Goal: Task Accomplishment & Management: Use online tool/utility

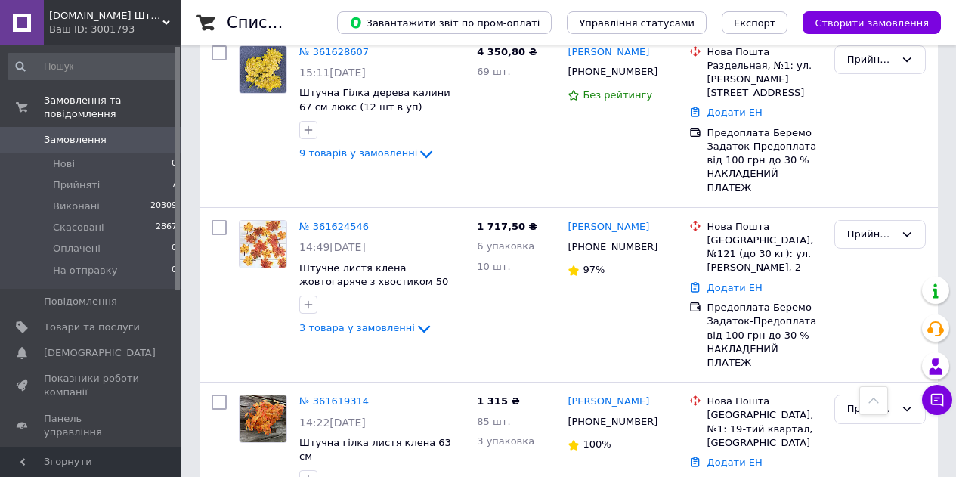
scroll to position [605, 0]
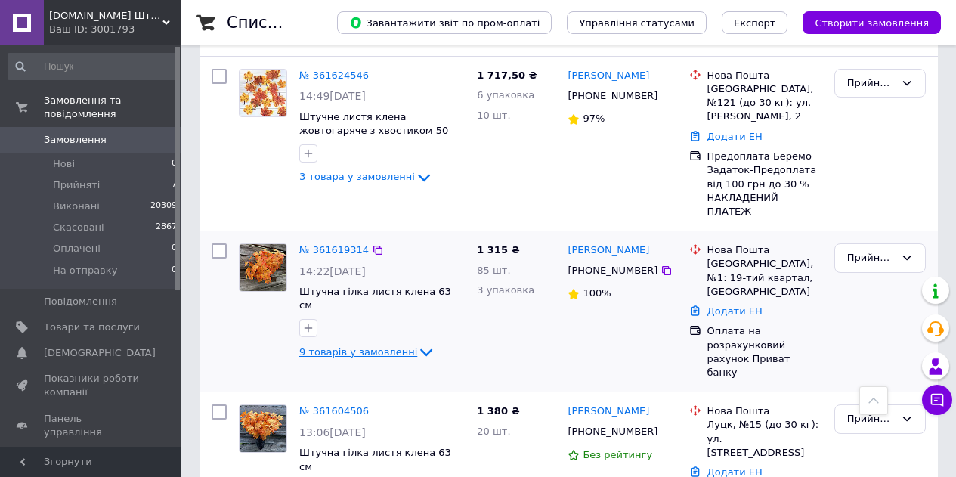
click at [417, 343] on icon at bounding box center [426, 352] width 18 height 18
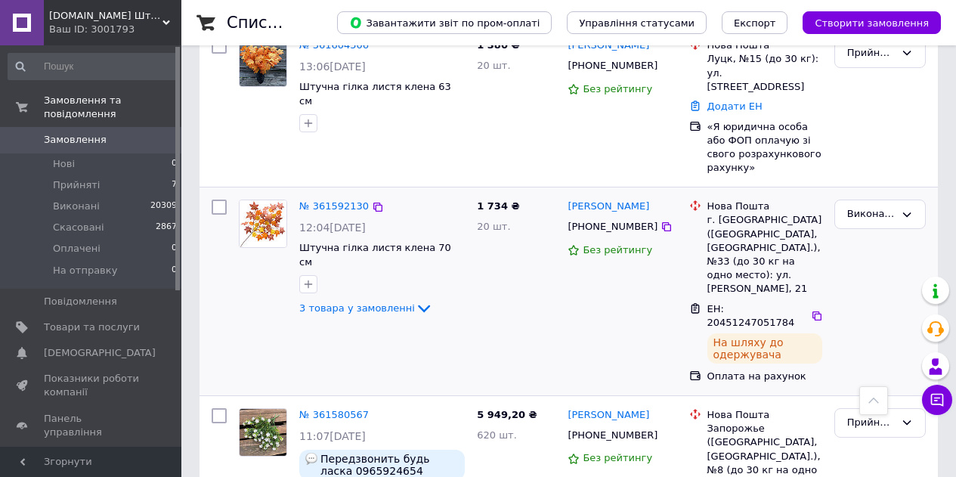
scroll to position [1814, 0]
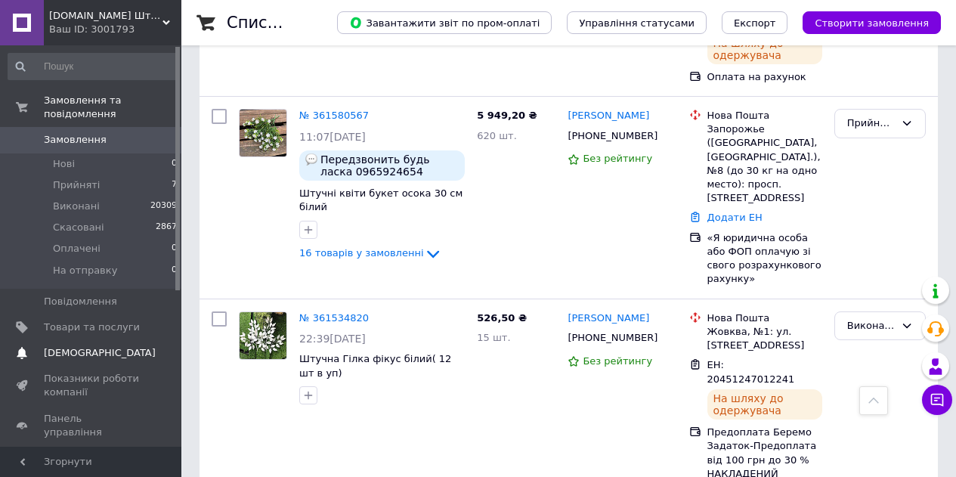
click at [116, 346] on span "[DEMOGRAPHIC_DATA]" at bounding box center [92, 353] width 96 height 14
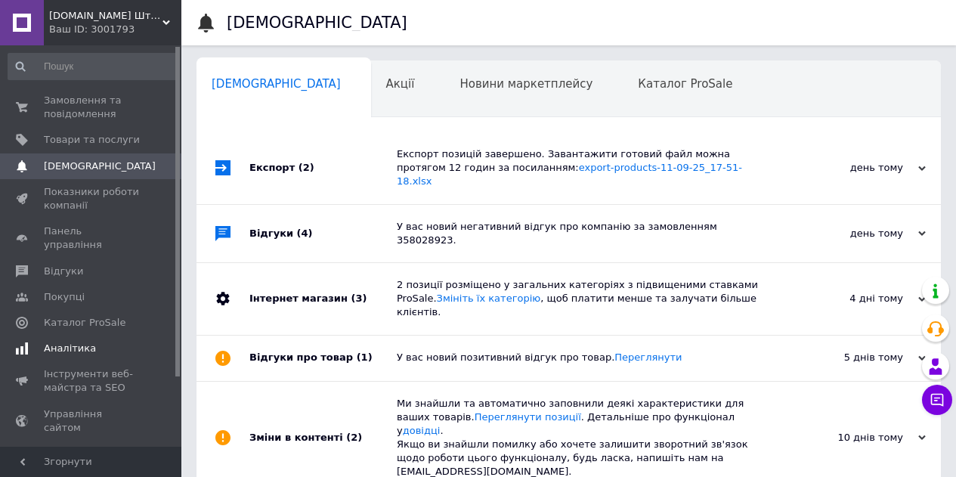
scroll to position [0, 5]
click at [95, 316] on span "Каталог ProSale" at bounding box center [85, 323] width 82 height 14
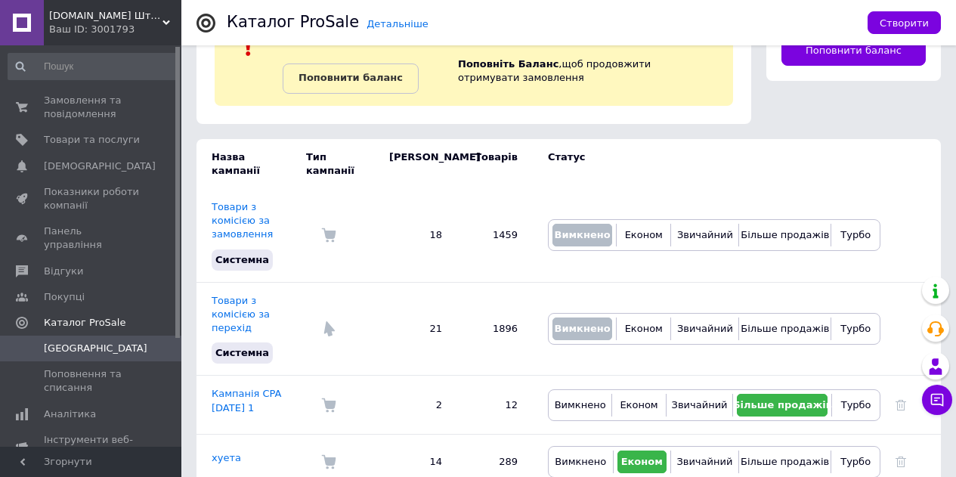
scroll to position [104, 0]
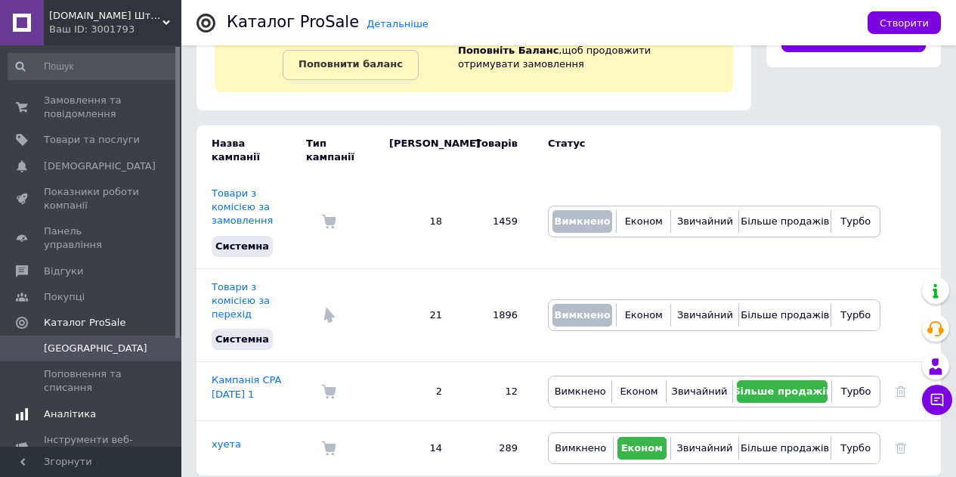
click at [94, 407] on span "Аналітика" at bounding box center [92, 414] width 96 height 14
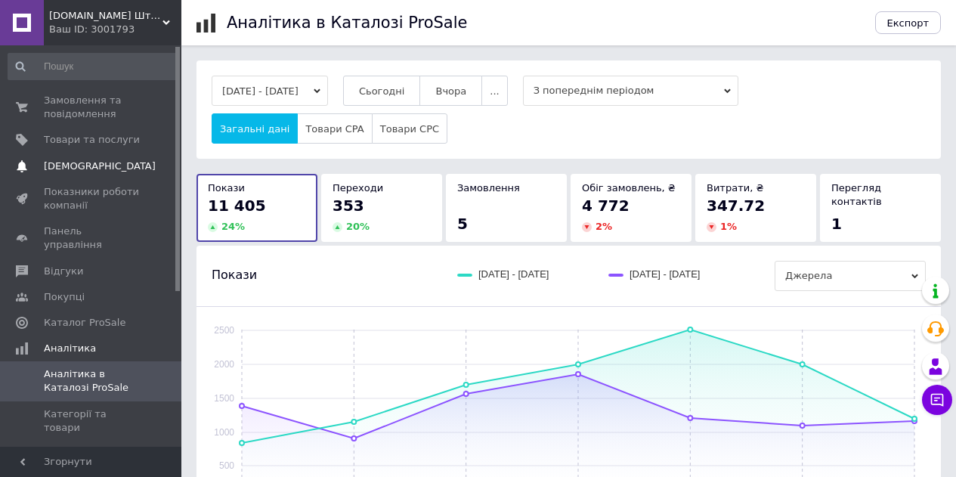
click at [42, 170] on span at bounding box center [22, 166] width 44 height 14
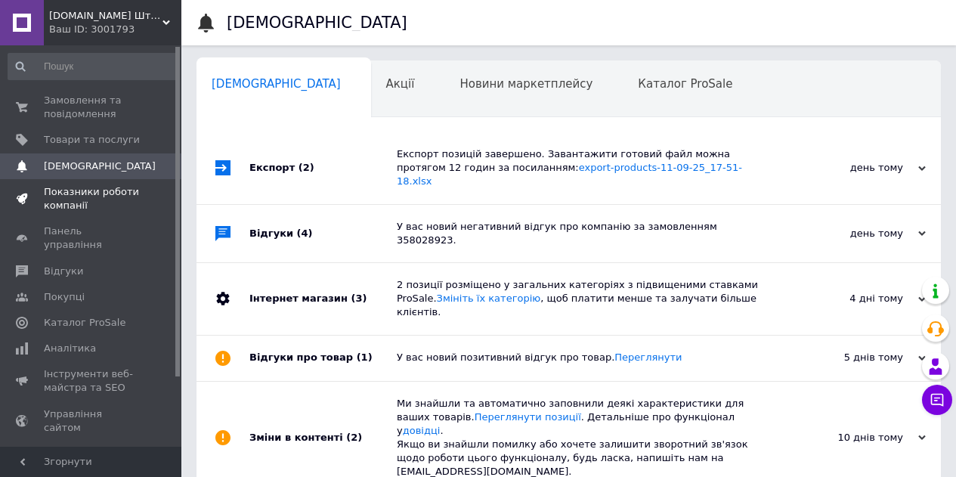
scroll to position [0, 5]
click at [54, 207] on span "Показники роботи компанії" at bounding box center [92, 198] width 96 height 27
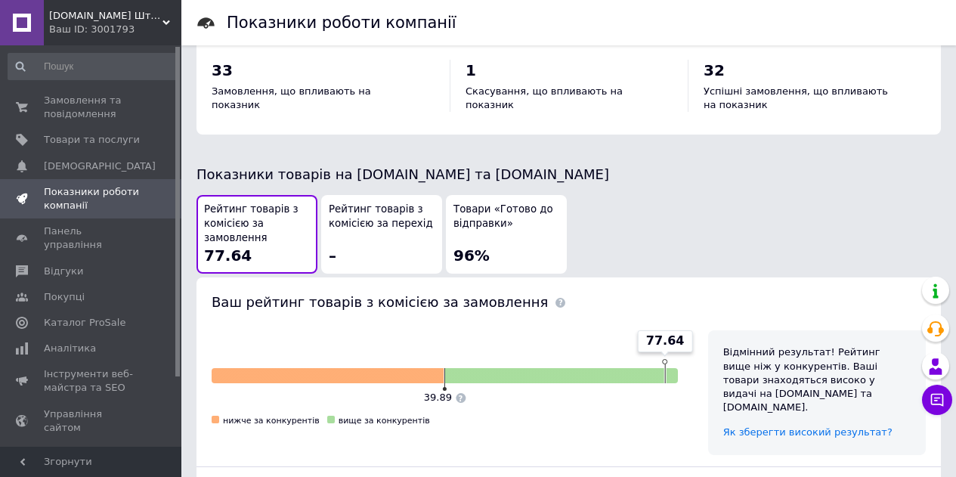
scroll to position [904, 0]
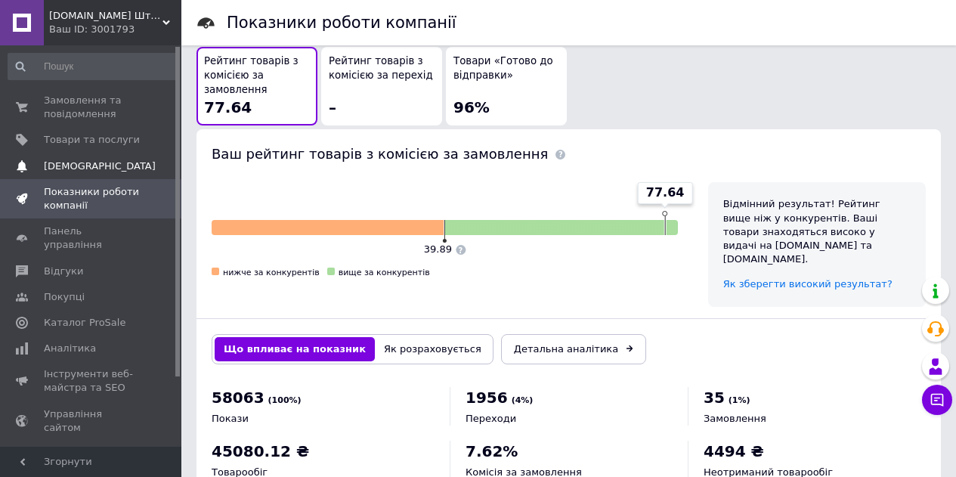
click at [80, 167] on span "[DEMOGRAPHIC_DATA]" at bounding box center [100, 166] width 112 height 14
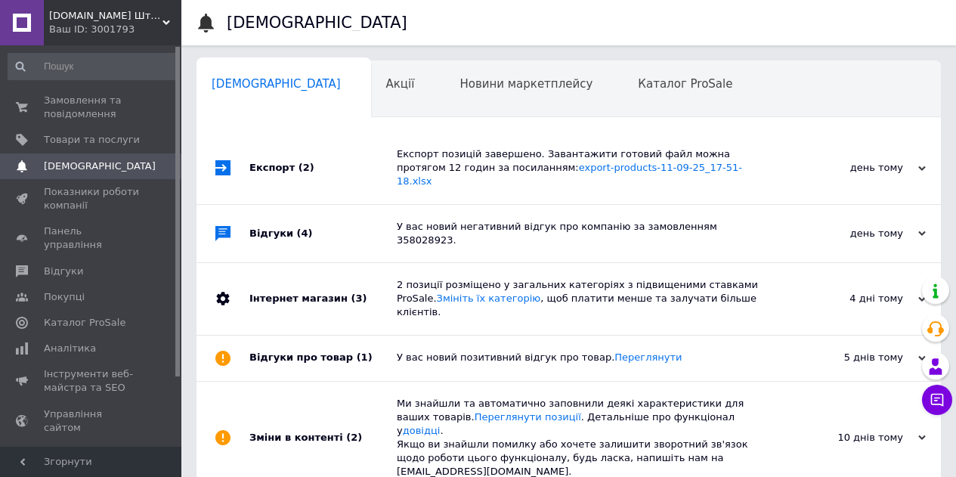
scroll to position [0, 5]
click at [80, 218] on link "Показники роботи компанії" at bounding box center [93, 198] width 186 height 39
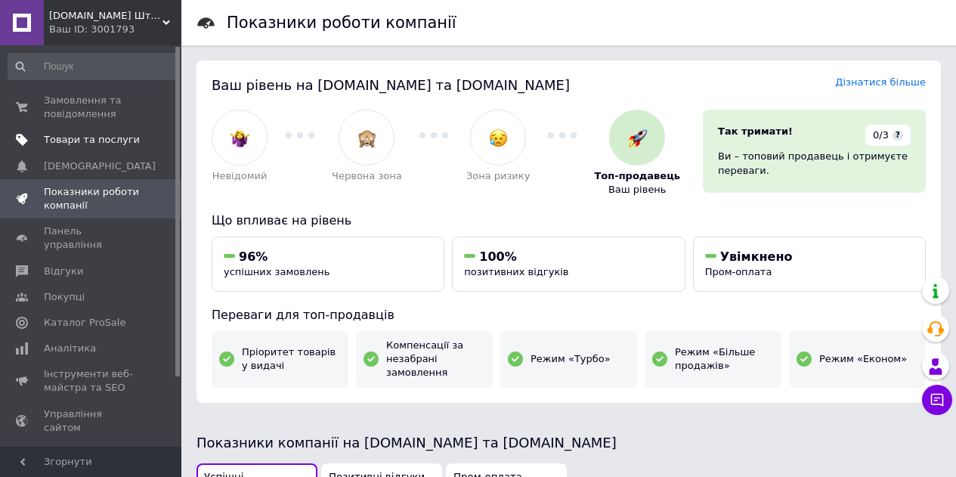
click at [93, 145] on span "Товари та послуги" at bounding box center [92, 140] width 96 height 14
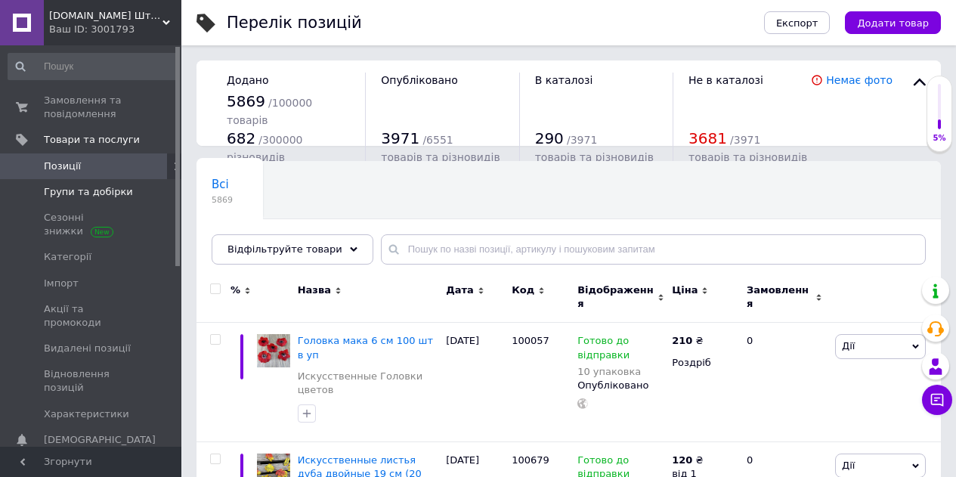
click at [122, 193] on span "Групи та добірки" at bounding box center [92, 192] width 96 height 14
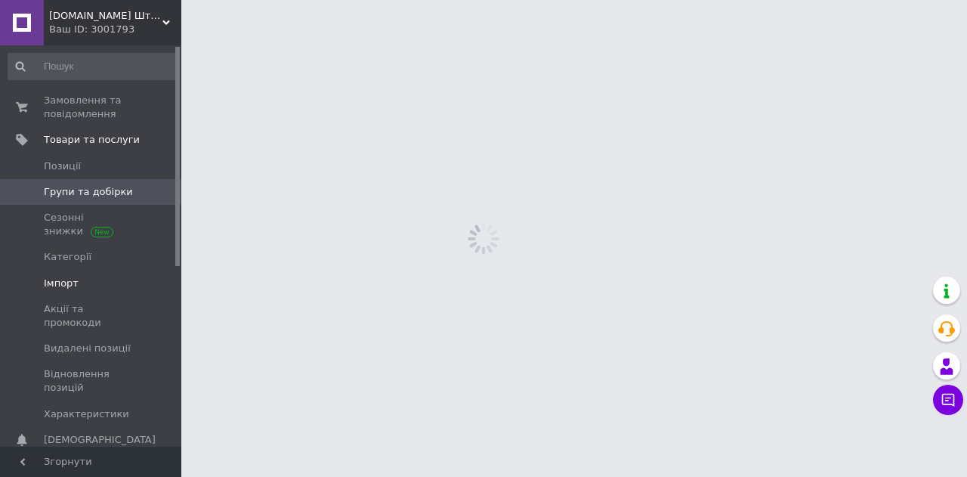
click at [86, 283] on span "Імпорт" at bounding box center [92, 284] width 96 height 14
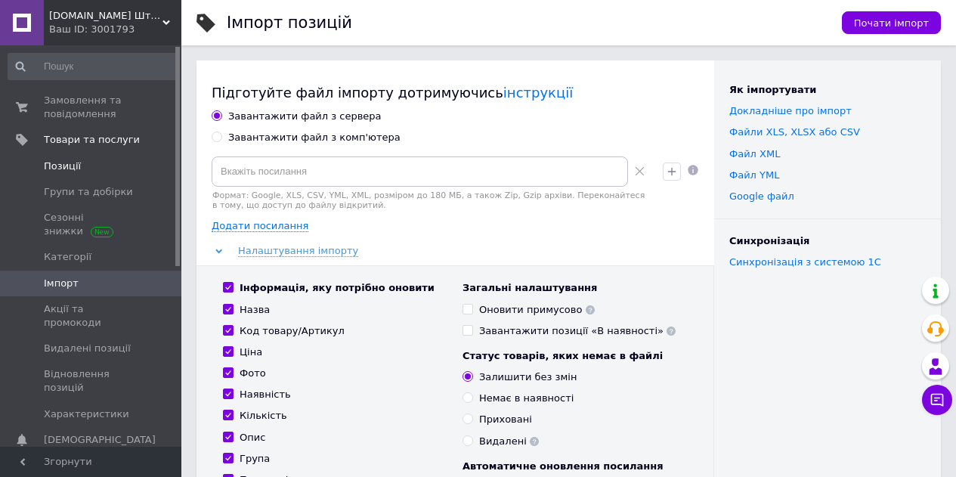
click at [94, 169] on span "Позиції" at bounding box center [92, 166] width 96 height 14
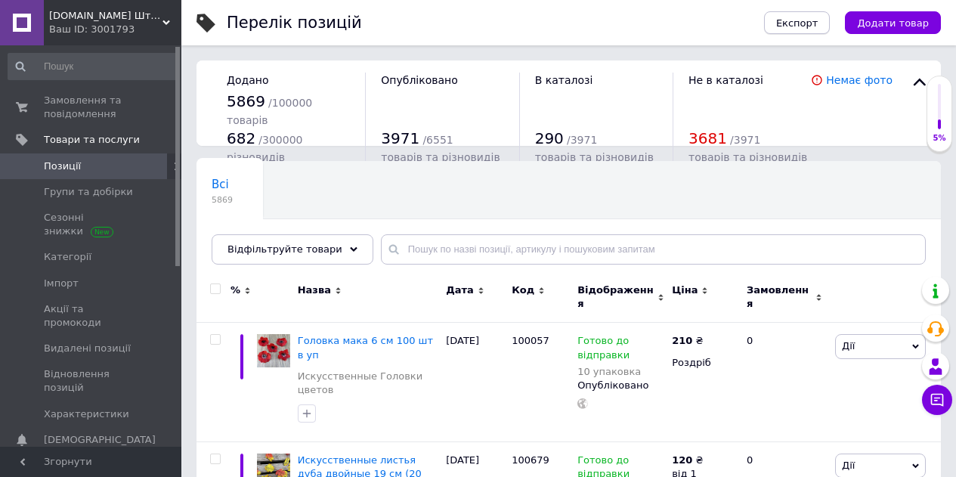
click at [818, 31] on button "Експорт" at bounding box center [797, 22] width 66 height 23
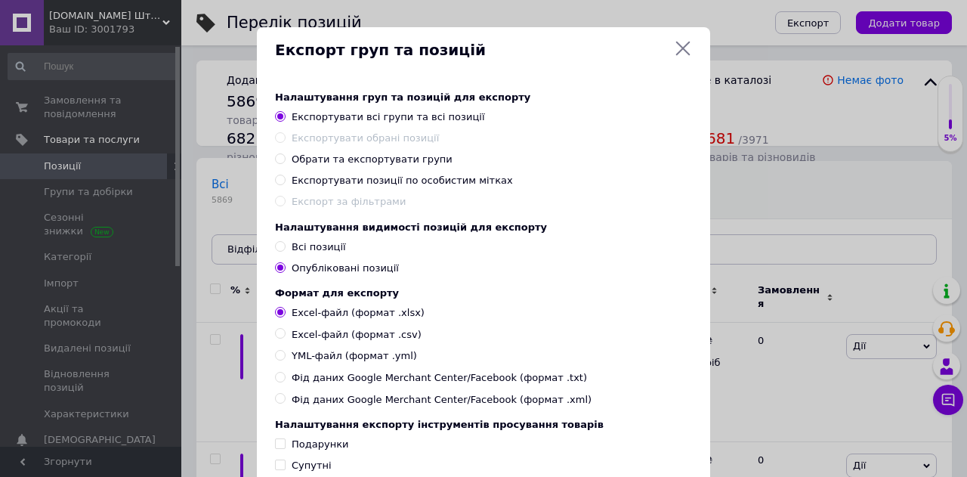
click at [335, 162] on span "Обрати та експортувати групи" at bounding box center [372, 158] width 161 height 11
click at [285, 162] on input "Обрати та експортувати групи" at bounding box center [280, 158] width 10 height 10
radio input "true"
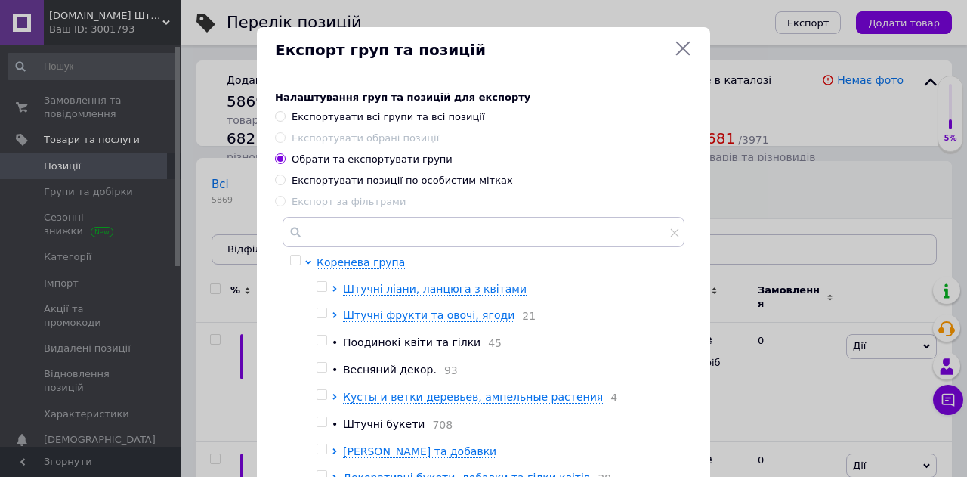
scroll to position [151, 0]
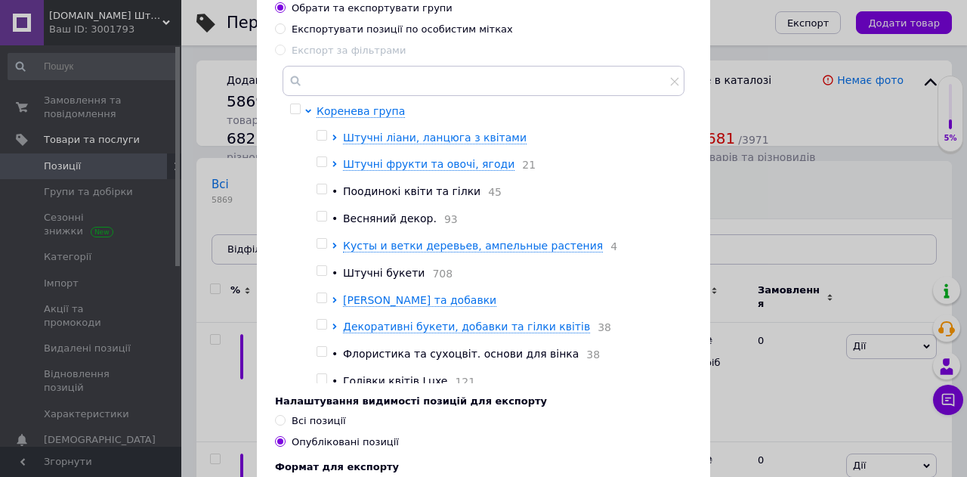
click at [320, 136] on input "checkbox" at bounding box center [322, 136] width 10 height 10
checkbox input "true"
click at [317, 162] on input "checkbox" at bounding box center [322, 162] width 10 height 10
checkbox input "true"
click at [322, 244] on input "checkbox" at bounding box center [322, 244] width 10 height 10
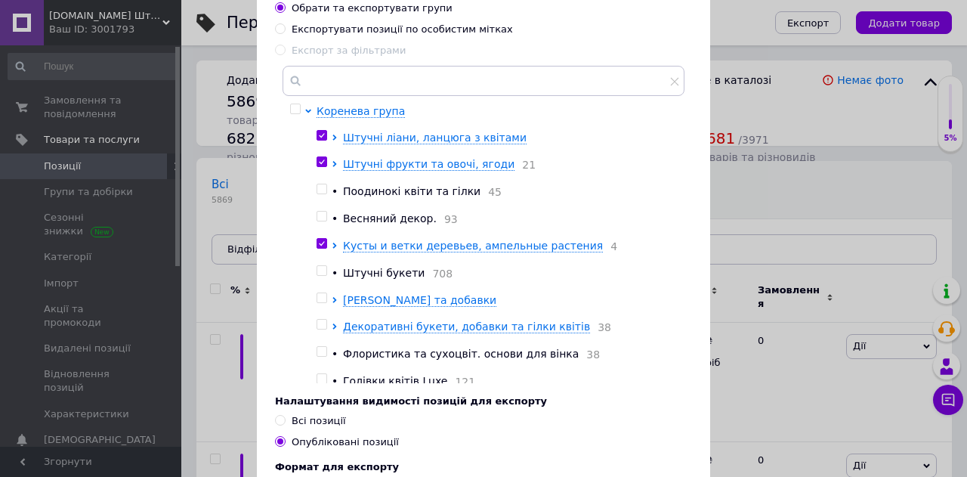
checkbox input "true"
click at [320, 303] on input "checkbox" at bounding box center [322, 298] width 10 height 10
checkbox input "true"
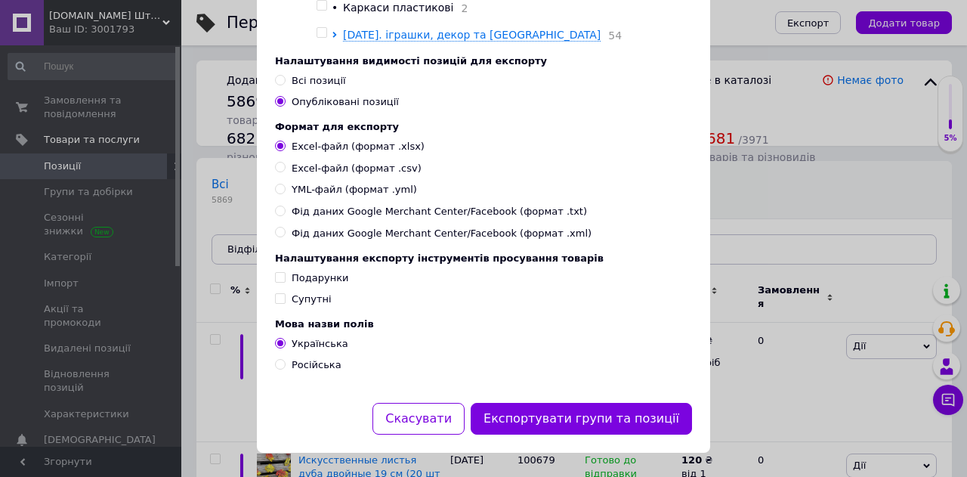
scroll to position [509, 0]
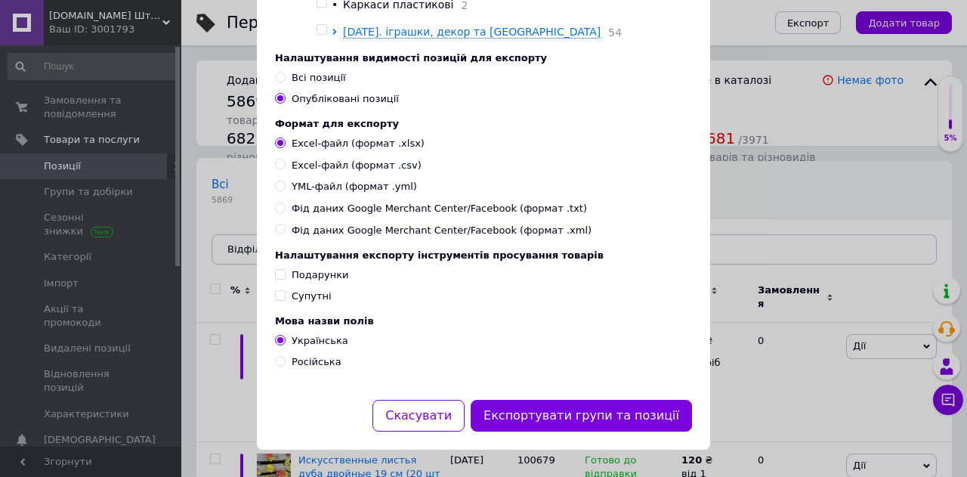
click at [292, 357] on span "Російська" at bounding box center [317, 361] width 50 height 11
click at [285, 357] on input "Російська" at bounding box center [280, 361] width 10 height 10
radio input "true"
click at [296, 337] on span "Українська" at bounding box center [320, 340] width 57 height 11
click at [285, 337] on input "Українська" at bounding box center [280, 340] width 10 height 10
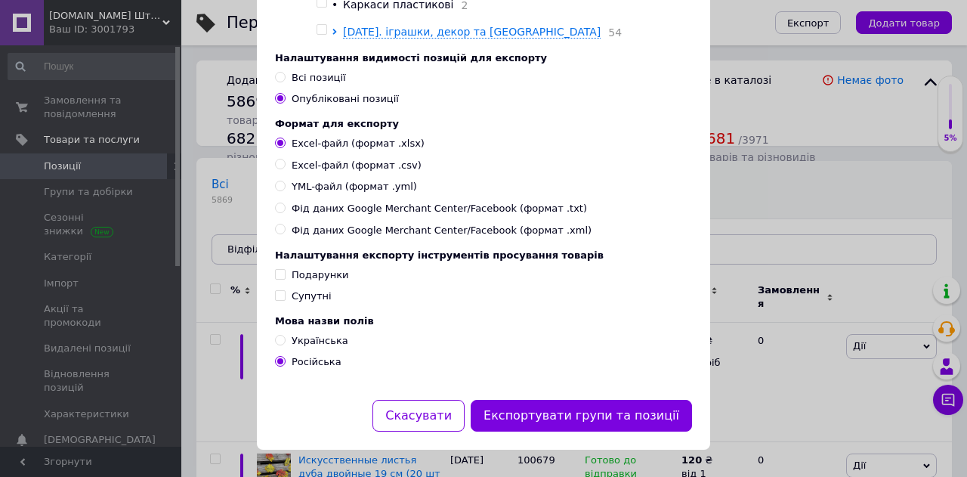
radio input "true"
click at [301, 363] on span "Російська" at bounding box center [317, 361] width 50 height 11
click at [285, 363] on input "Російська" at bounding box center [280, 361] width 10 height 10
radio input "true"
click at [390, 224] on span "Фід даних Google Merchant Center/Facebook (формат .xml)" at bounding box center [442, 231] width 300 height 14
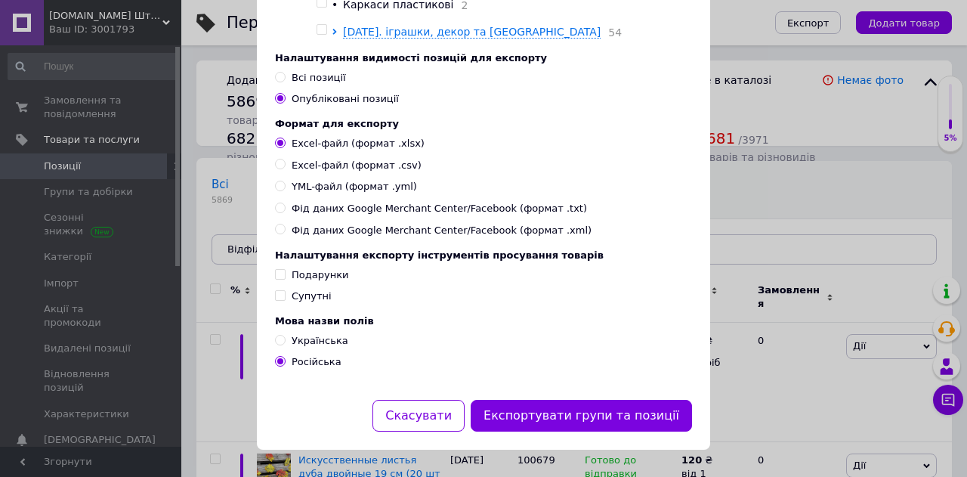
click at [285, 224] on input "Фід даних Google Merchant Center/Facebook (формат .xml)" at bounding box center [280, 229] width 10 height 10
radio input "true"
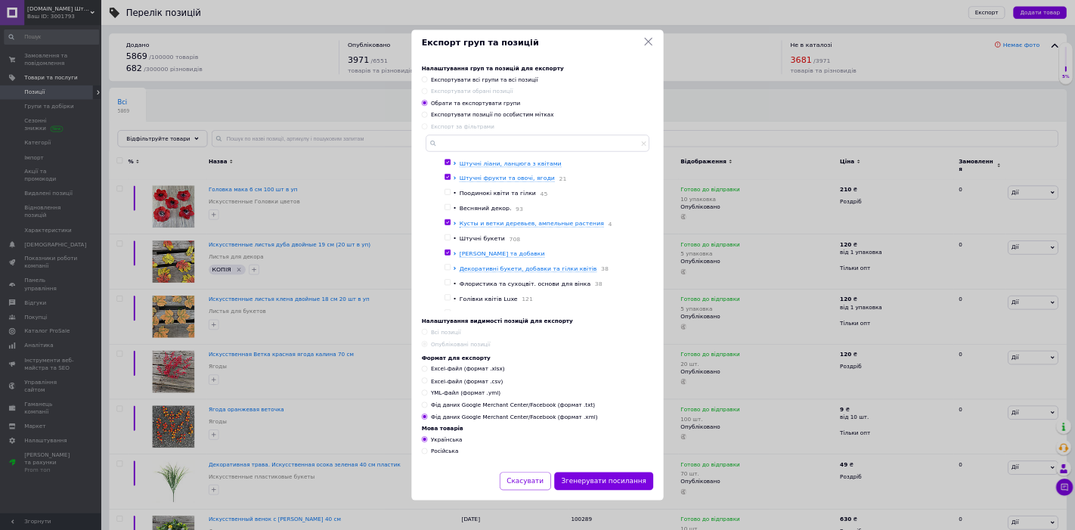
scroll to position [0, 0]
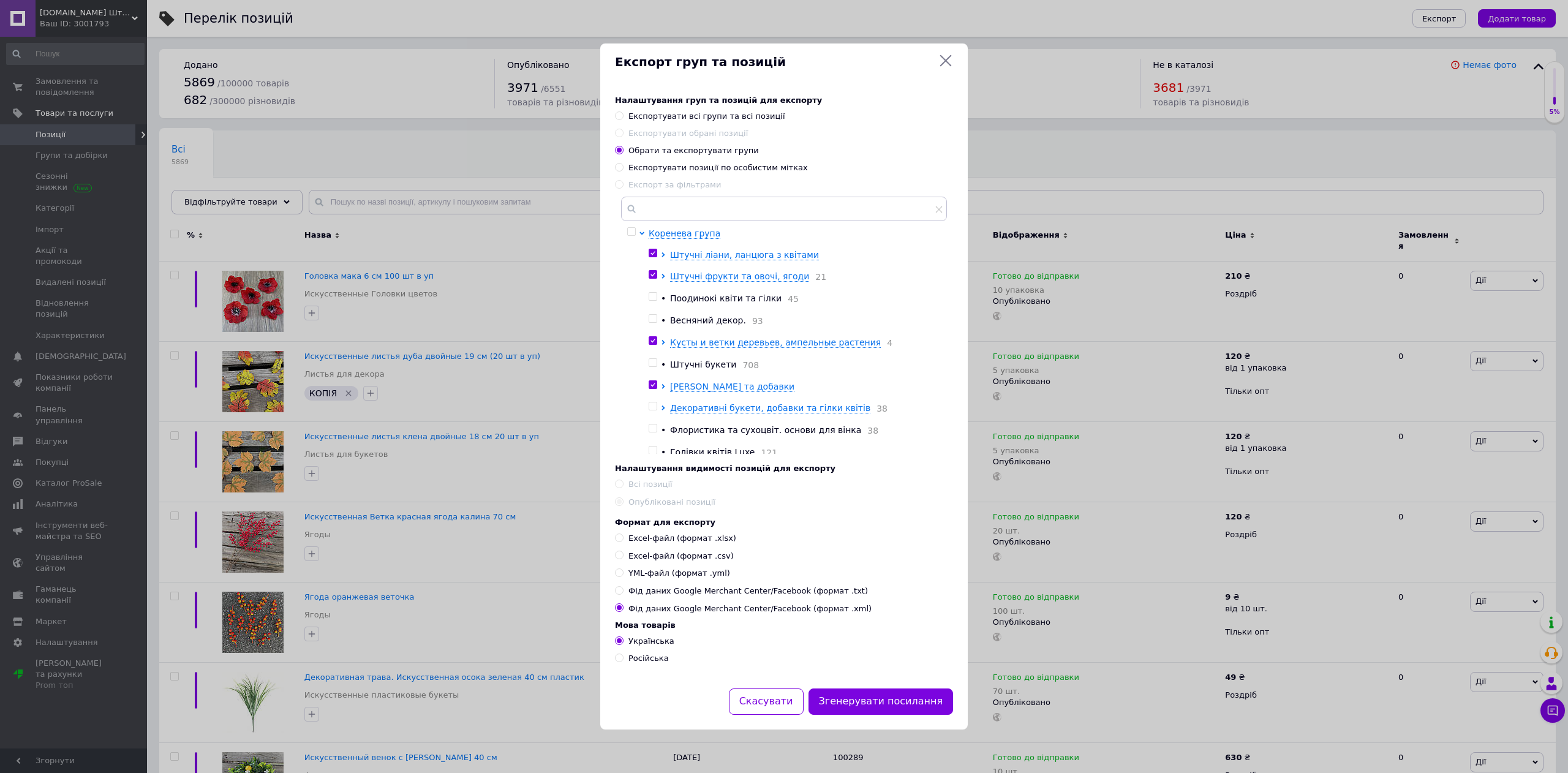
click at [784, 386] on button "Згенерувати посилання" at bounding box center [880, 701] width 145 height 26
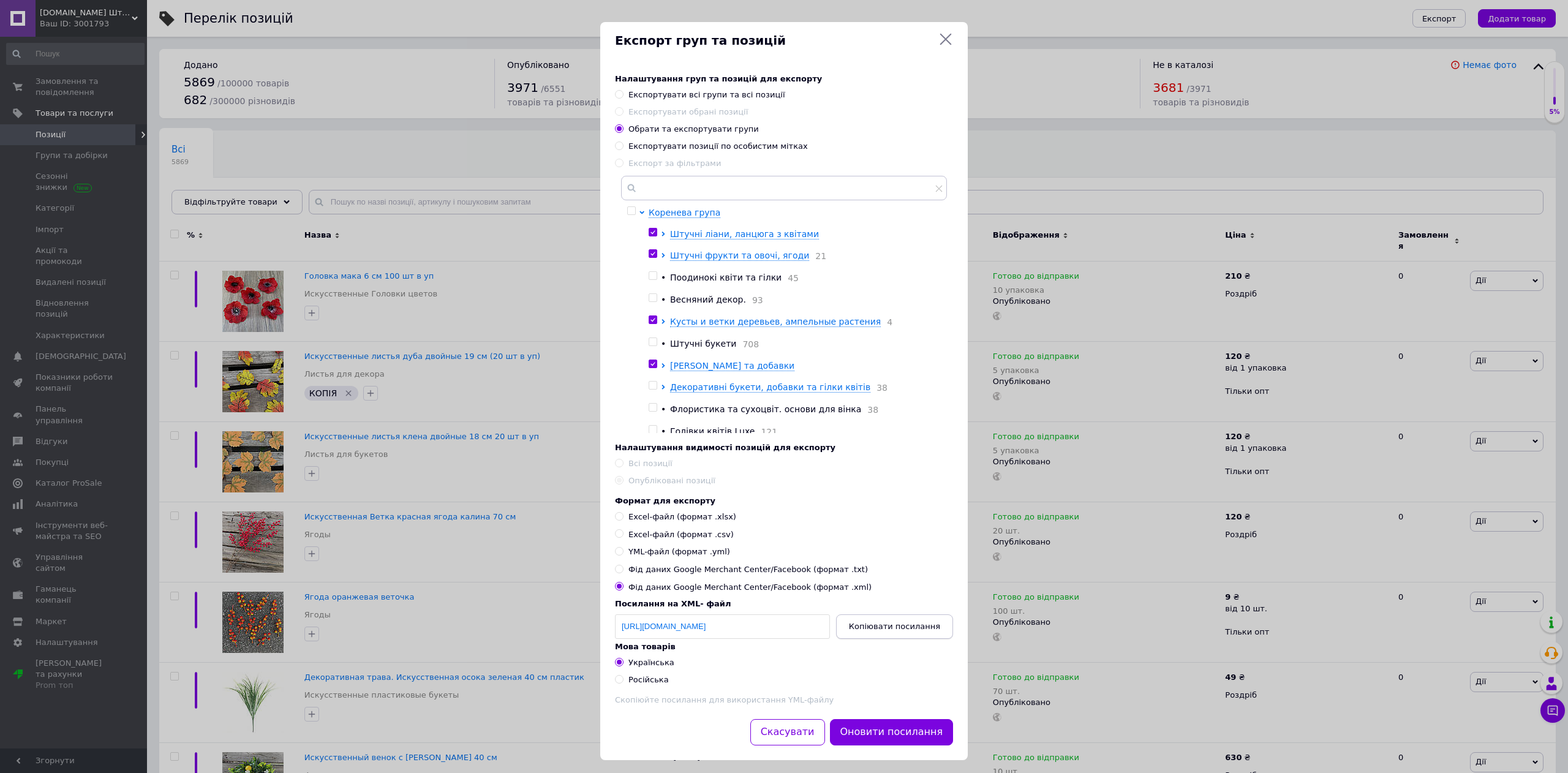
click at [784, 386] on span "Копіювати посилання" at bounding box center [894, 626] width 92 height 9
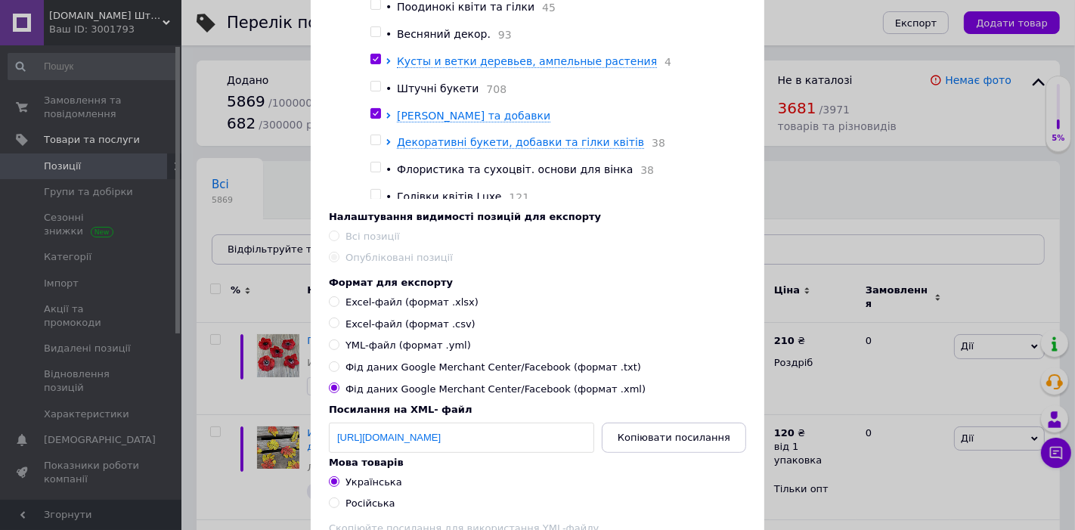
scroll to position [447, 0]
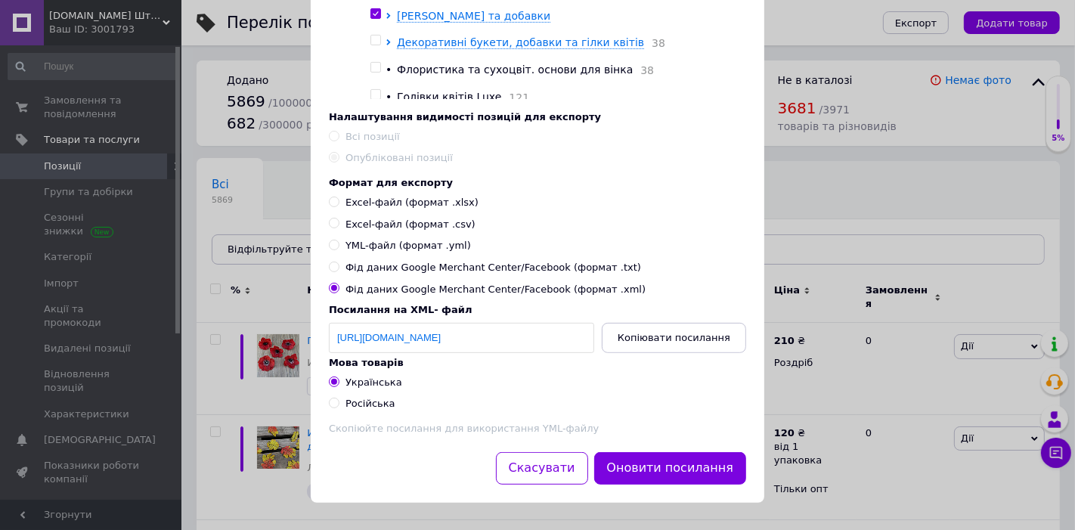
click at [376, 402] on span "Російська" at bounding box center [370, 402] width 50 height 11
click at [339, 402] on input "Російська" at bounding box center [334, 402] width 10 height 10
radio input "true"
click at [692, 471] on button "Оновити посилання" at bounding box center [670, 468] width 153 height 32
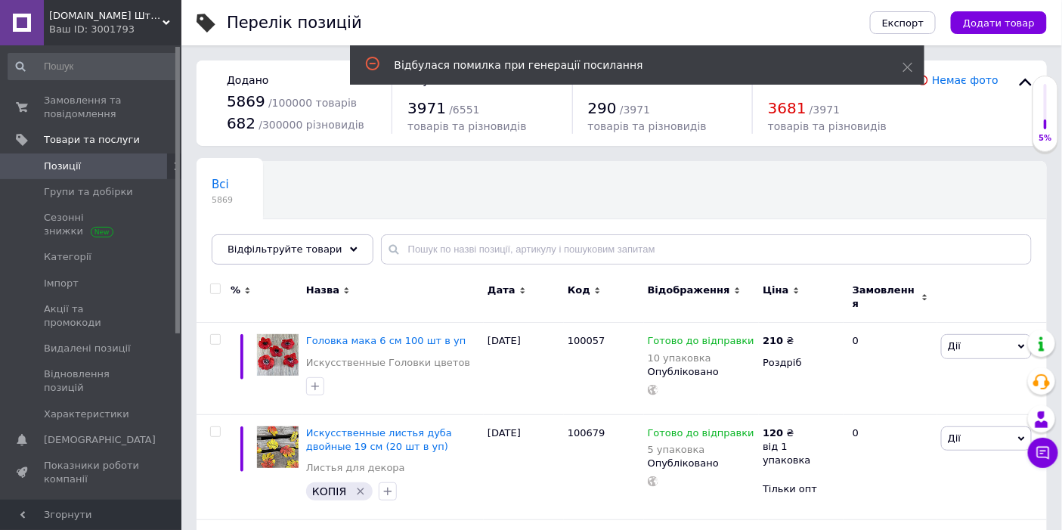
click at [945, 199] on div "Всі 5869 Ok Відфільтровано... Зберегти" at bounding box center [621, 220] width 850 height 125
click at [918, 20] on span "Експорт" at bounding box center [903, 22] width 42 height 11
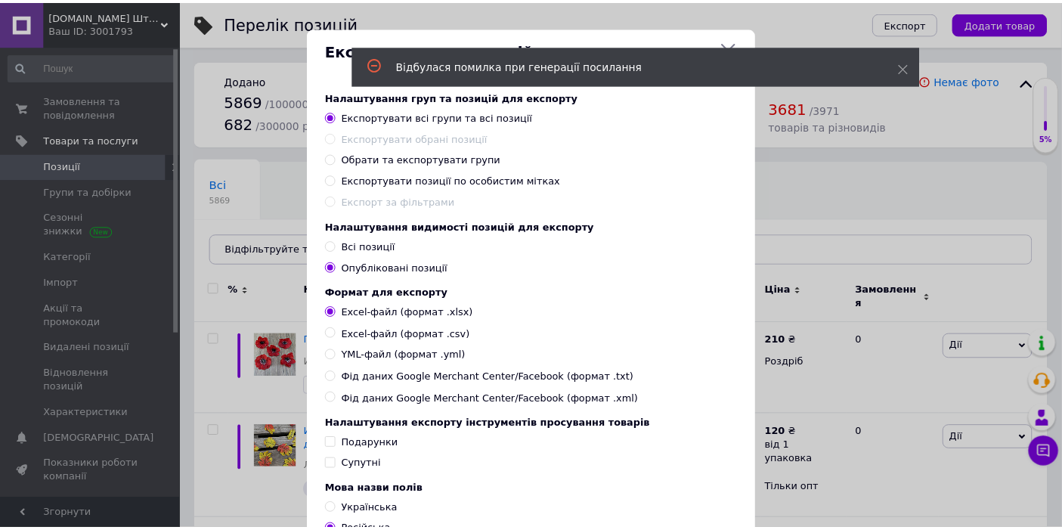
scroll to position [128, 0]
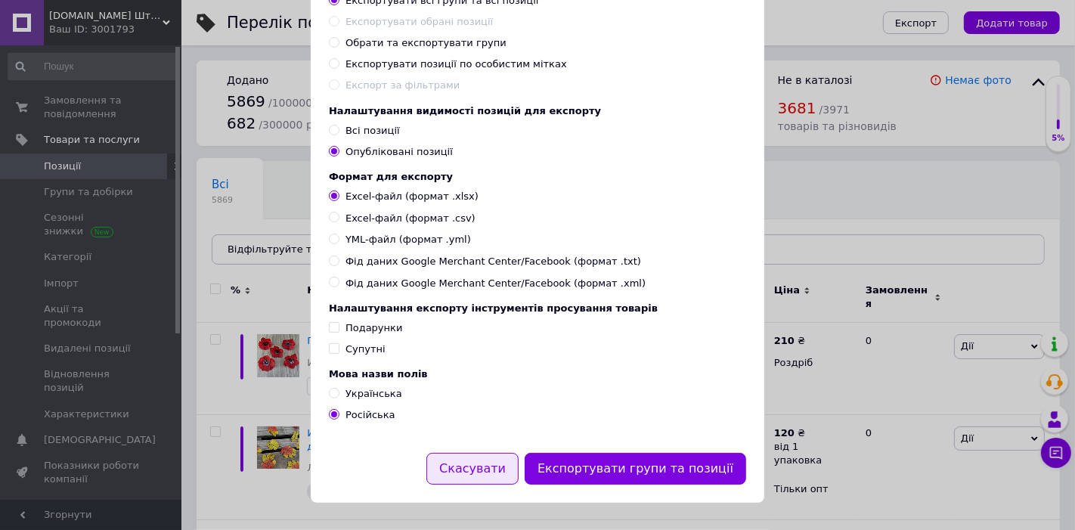
click at [491, 472] on button "Скасувати" at bounding box center [472, 469] width 92 height 32
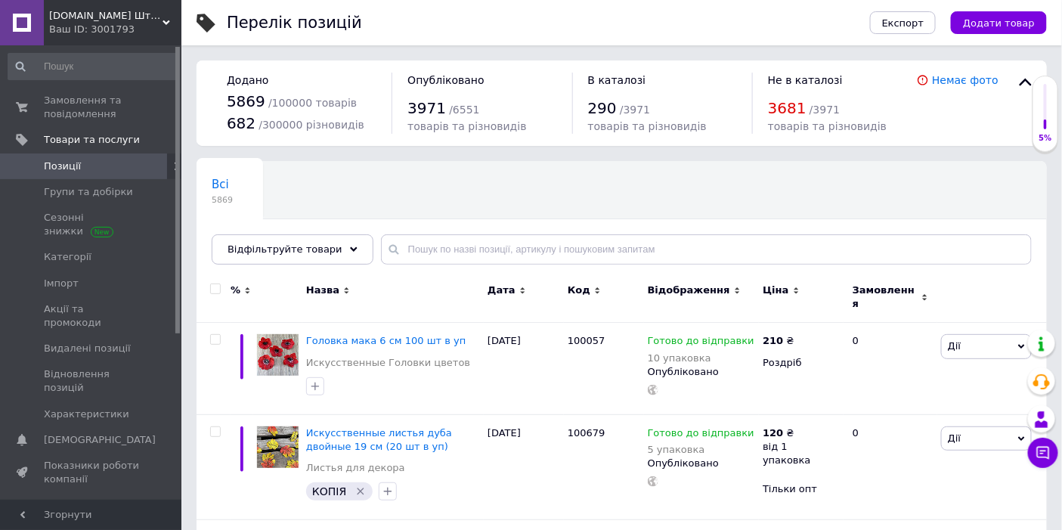
scroll to position [168, 0]
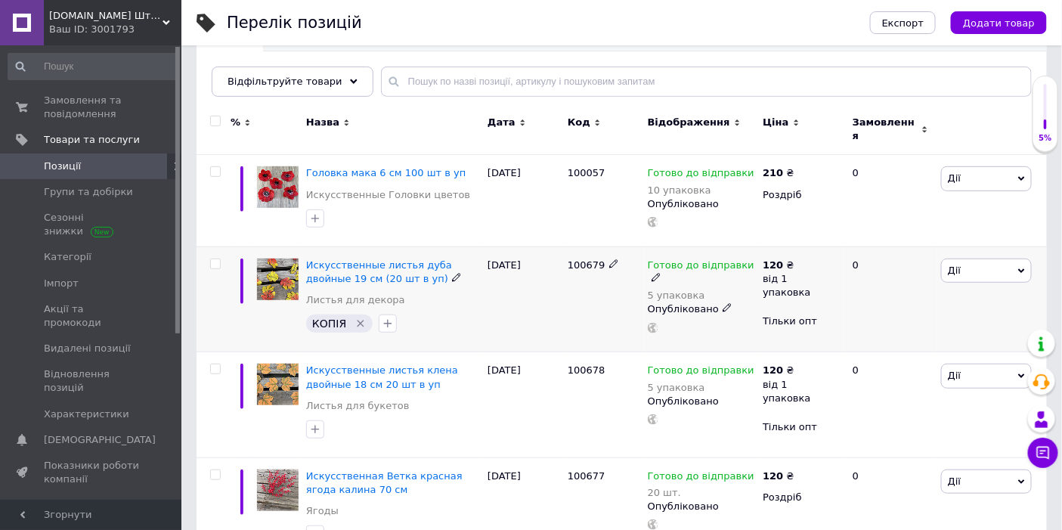
click at [359, 317] on icon "Видалити мітку" at bounding box center [360, 323] width 12 height 12
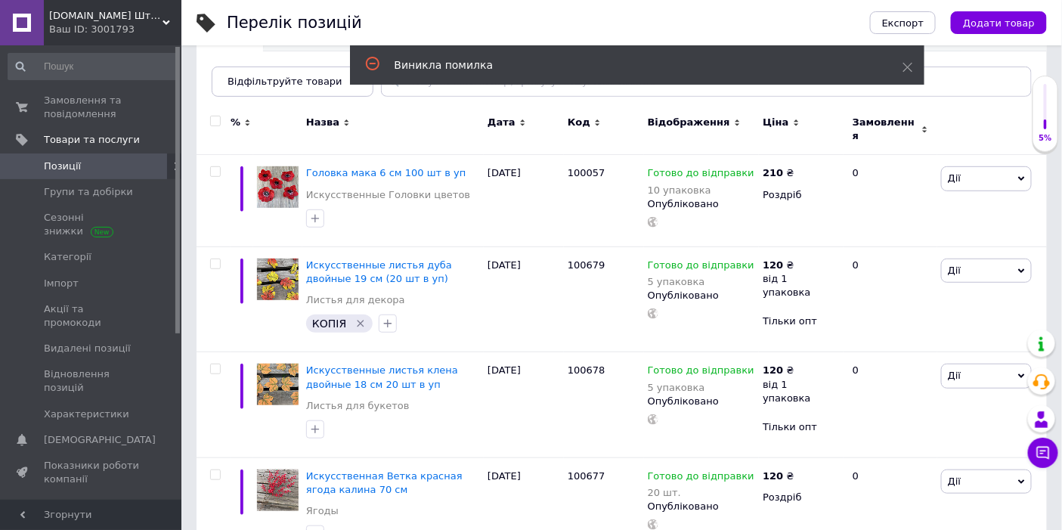
click at [103, 476] on span "Панель управління" at bounding box center [92, 511] width 96 height 27
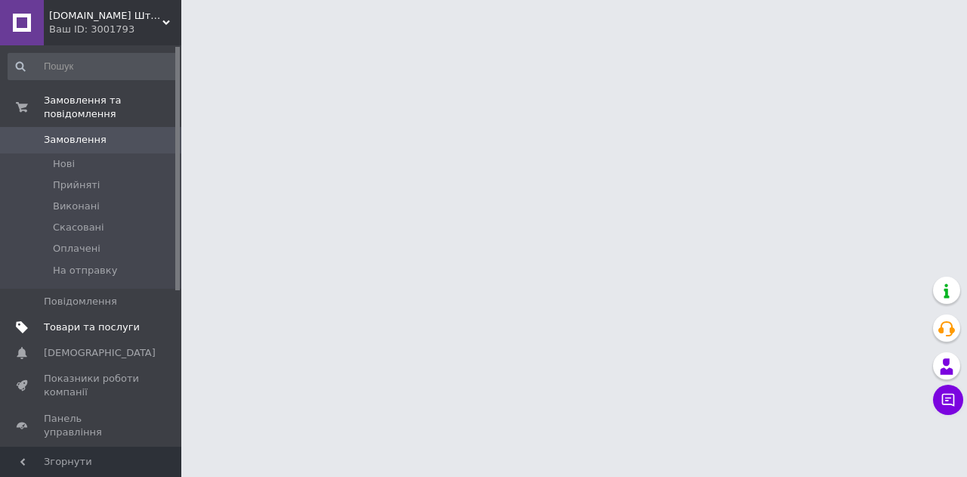
click at [116, 320] on span "Товари та послуги" at bounding box center [92, 327] width 96 height 14
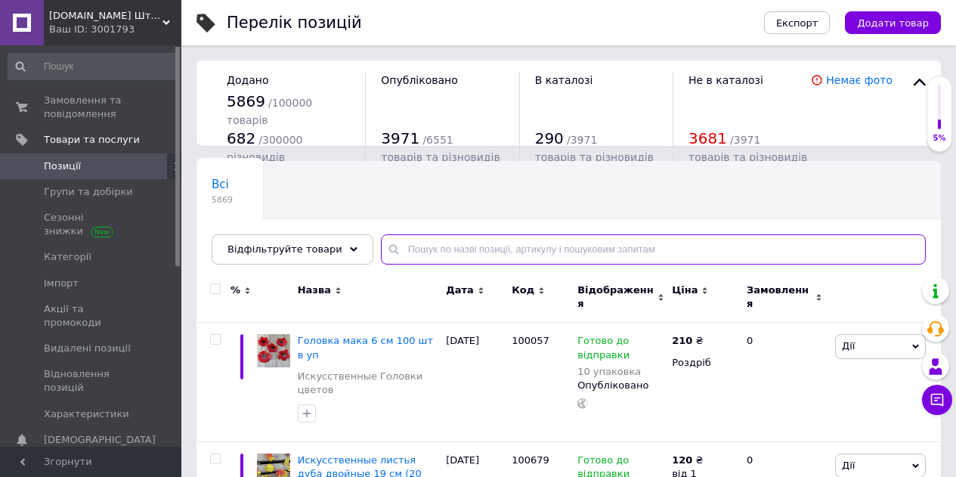
click at [415, 249] on input "text" at bounding box center [653, 249] width 545 height 30
click at [459, 252] on input "text" at bounding box center [653, 249] width 545 height 30
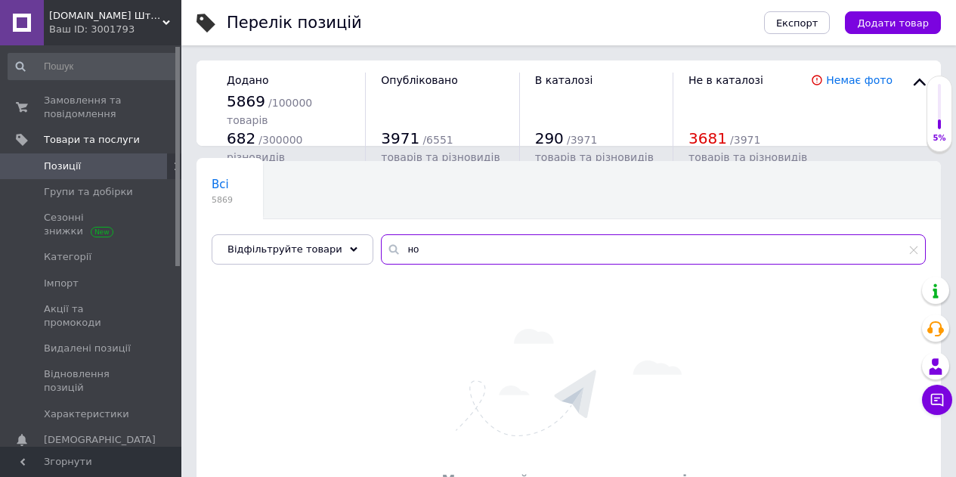
type input "н"
